Goal: Task Accomplishment & Management: Use online tool/utility

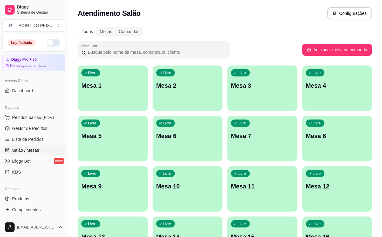
click at [227, 141] on div "Livre Mesa 7" at bounding box center [262, 135] width 70 height 38
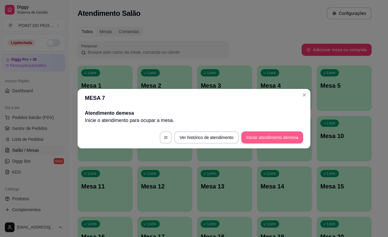
click at [252, 138] on button "Iniciar atendimento de mesa" at bounding box center [273, 137] width 62 height 12
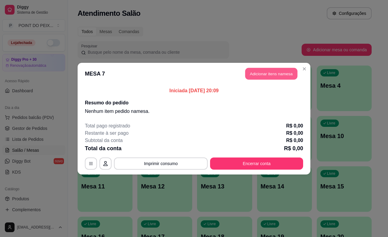
click at [264, 73] on button "Adicionar itens na mesa" at bounding box center [272, 74] width 52 height 12
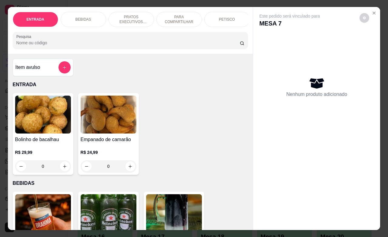
click at [137, 22] on div "PRATOS EXECUTIVOS (INDIVIDUAIS)" at bounding box center [132, 19] width 46 height 15
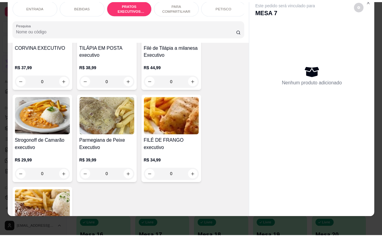
scroll to position [989, 0]
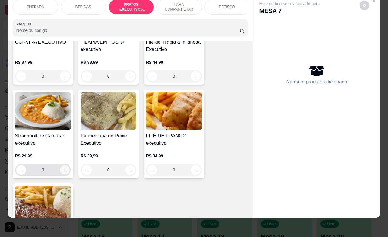
click at [63, 170] on icon "increase-product-quantity" at bounding box center [65, 170] width 5 height 5
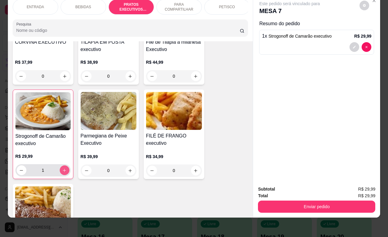
click at [63, 170] on icon "increase-product-quantity" at bounding box center [64, 170] width 3 height 3
type input "3"
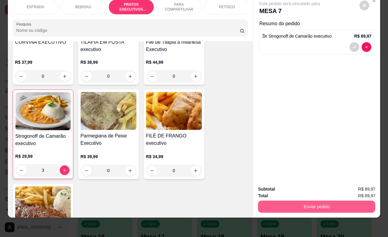
click at [301, 201] on button "Enviar pedido" at bounding box center [316, 207] width 117 height 12
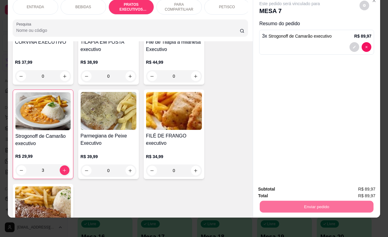
click at [310, 186] on button "Registrar cliente" at bounding box center [318, 185] width 39 height 11
click at [309, 201] on button "Enviar pedido" at bounding box center [317, 207] width 114 height 12
click at [306, 187] on button "Registrar cliente" at bounding box center [319, 186] width 40 height 12
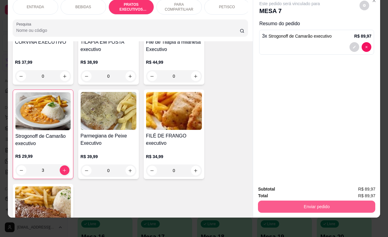
click at [308, 201] on button "Enviar pedido" at bounding box center [316, 207] width 117 height 12
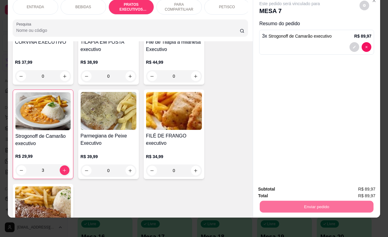
click at [351, 184] on button "Enviar pedido" at bounding box center [359, 186] width 34 height 12
